Goal: Information Seeking & Learning: Compare options

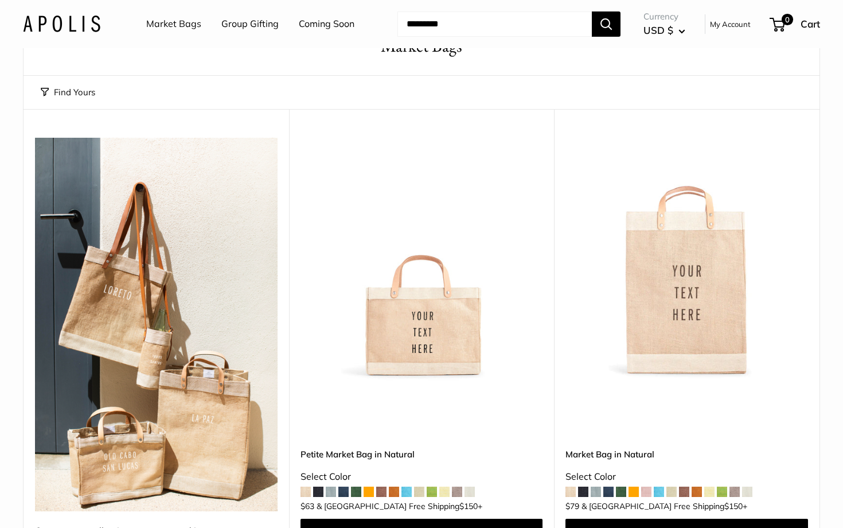
scroll to position [61, 0]
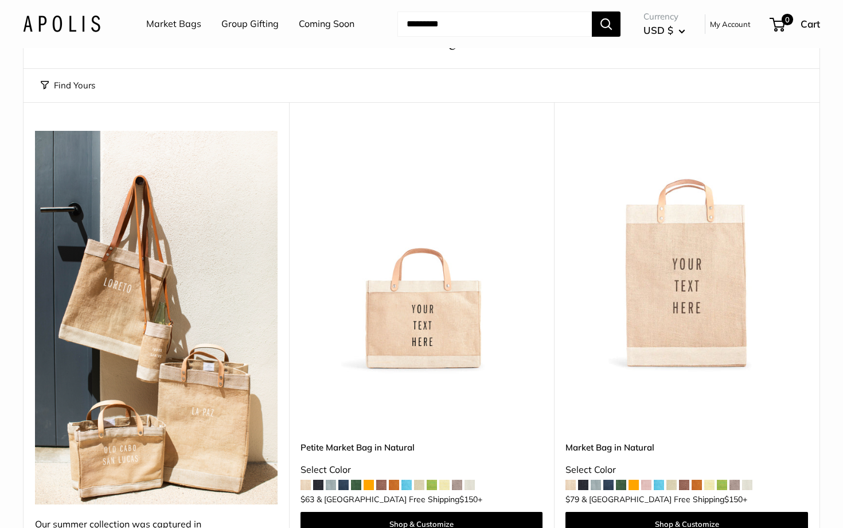
click at [0, 0] on img at bounding box center [0, 0] width 0 height 0
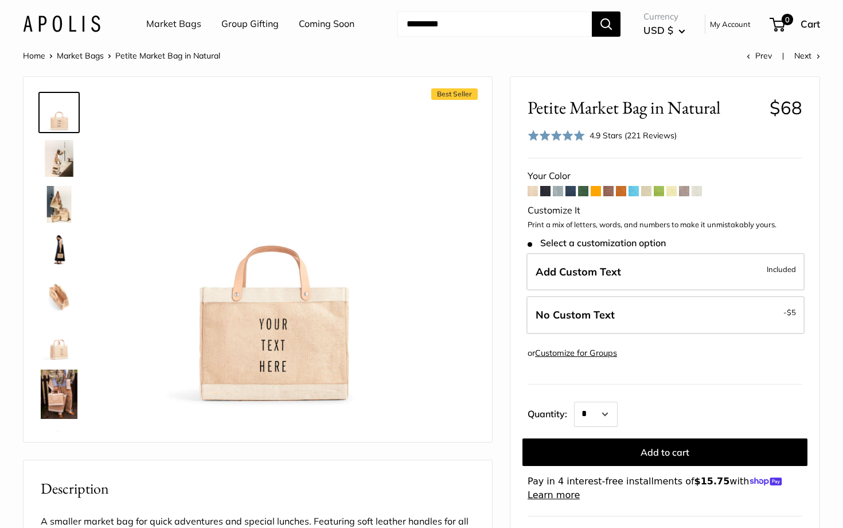
click at [684, 190] on span at bounding box center [684, 191] width 10 height 10
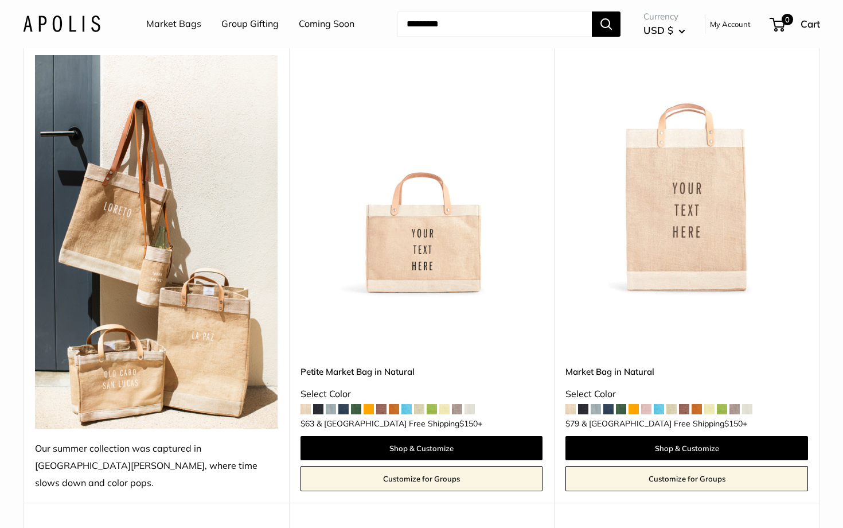
scroll to position [111, 0]
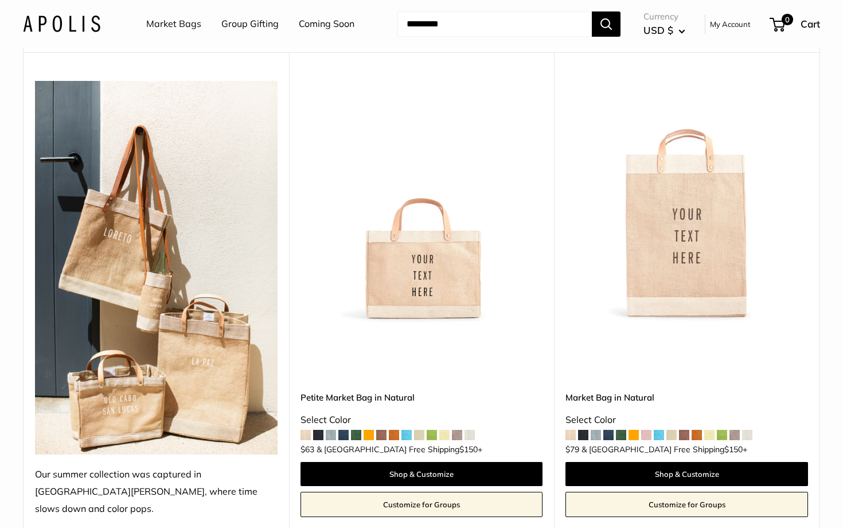
click at [0, 0] on img at bounding box center [0, 0] width 0 height 0
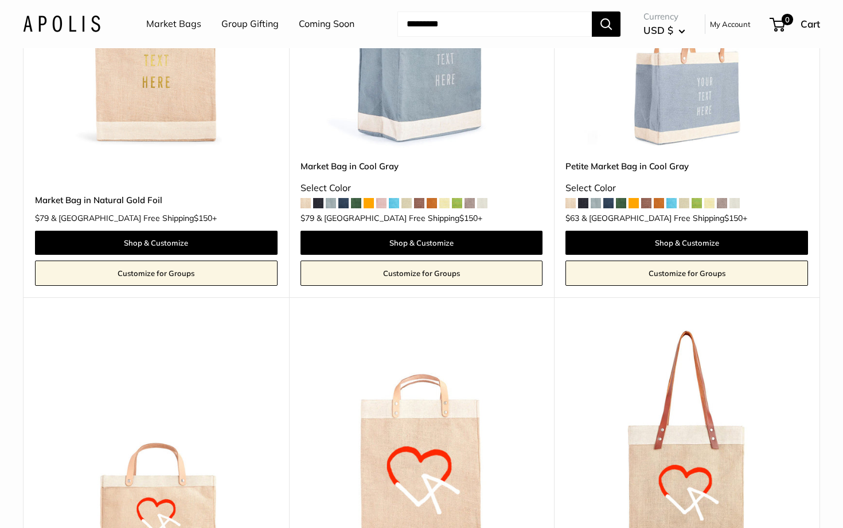
scroll to position [4587, 0]
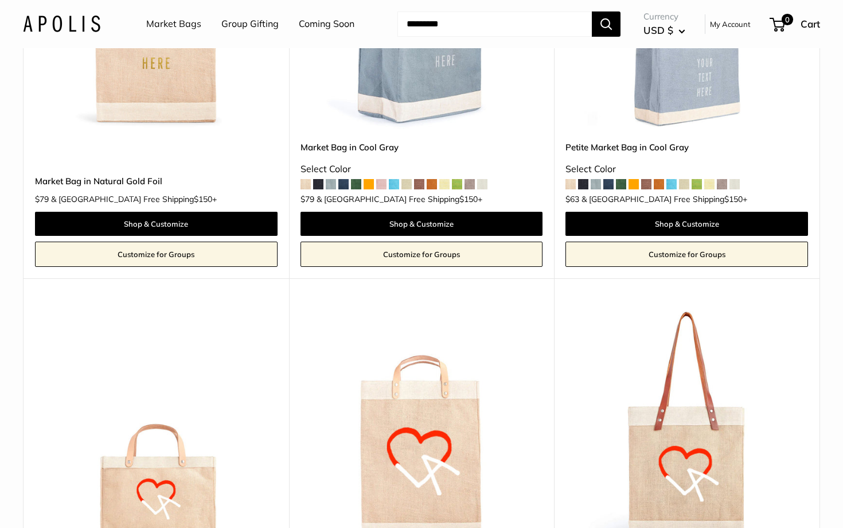
click at [0, 0] on img at bounding box center [0, 0] width 0 height 0
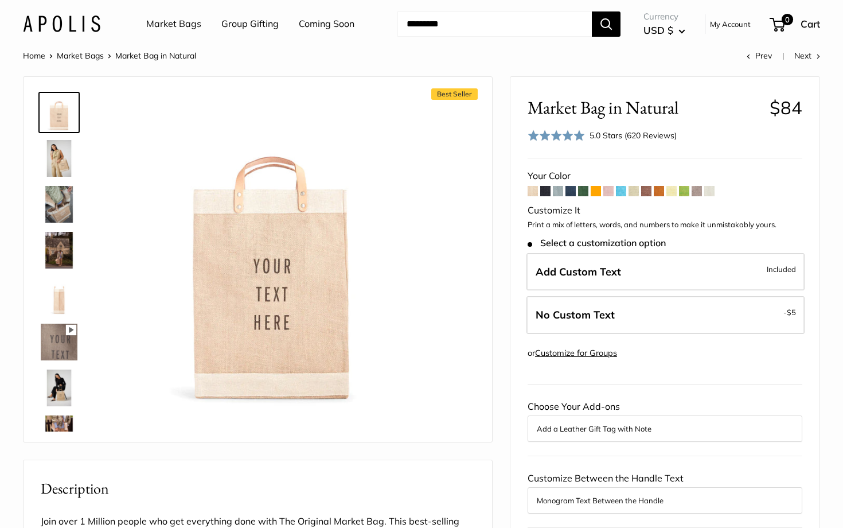
click at [621, 190] on span at bounding box center [621, 191] width 10 height 10
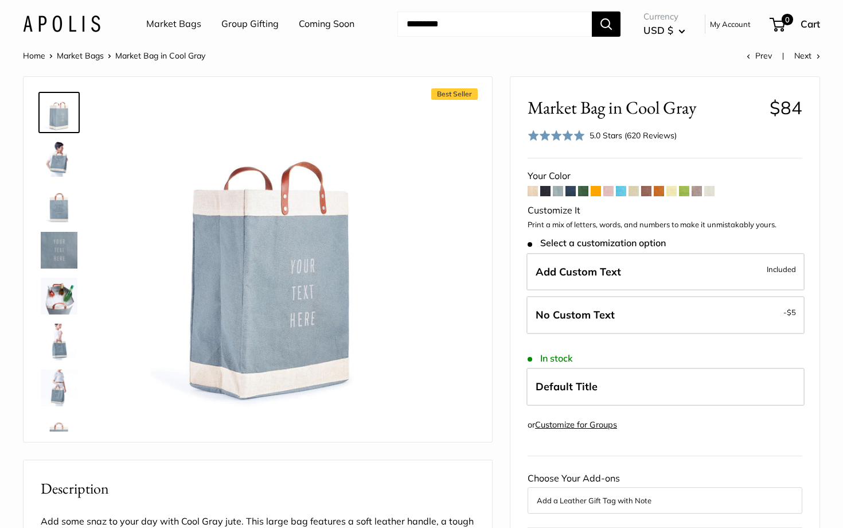
click at [559, 191] on span at bounding box center [558, 191] width 10 height 10
